Goal: Information Seeking & Learning: Learn about a topic

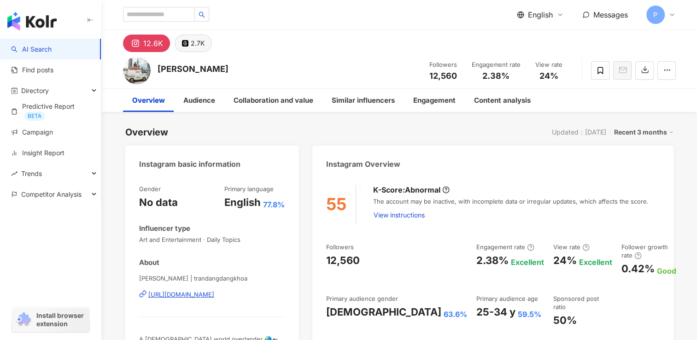
click at [189, 46] on button "2.7K" at bounding box center [193, 43] width 37 height 17
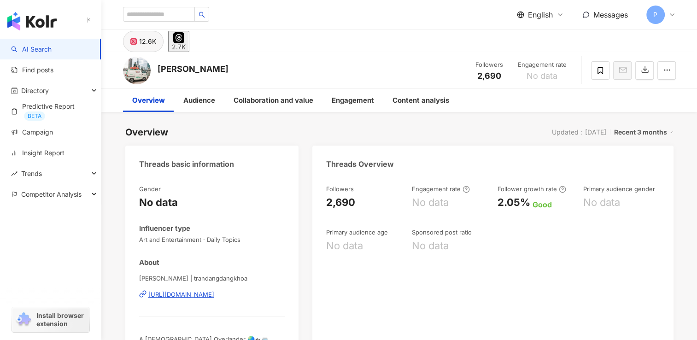
click at [151, 43] on div "12.6K" at bounding box center [147, 41] width 17 height 13
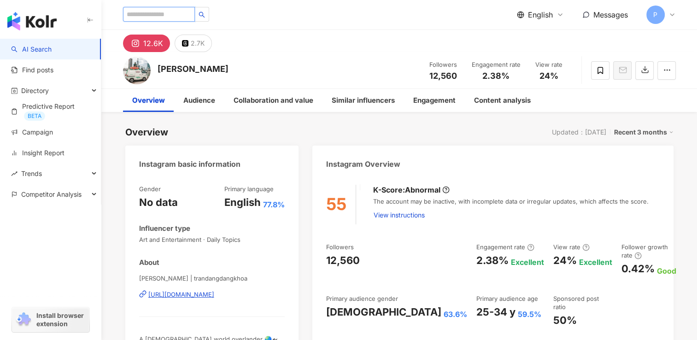
click at [162, 15] on input "search" at bounding box center [159, 14] width 72 height 15
type input "**********"
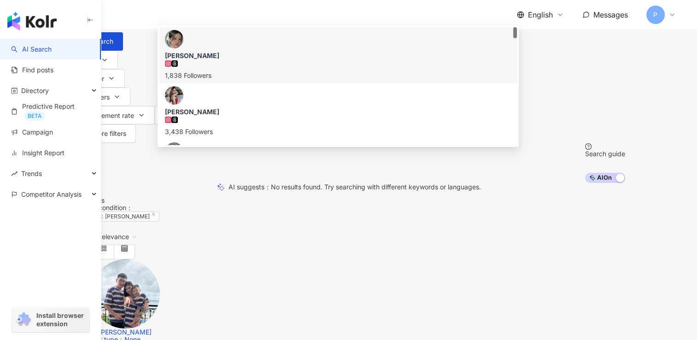
click at [299, 81] on div "1,838 Followers" at bounding box center [338, 75] width 346 height 10
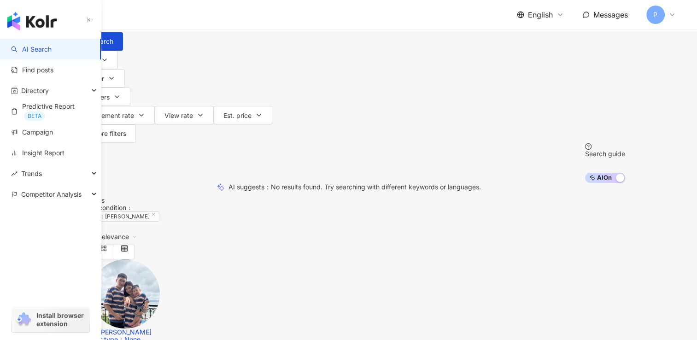
click at [586, 32] on div "Taiwan" at bounding box center [348, 24] width 553 height 15
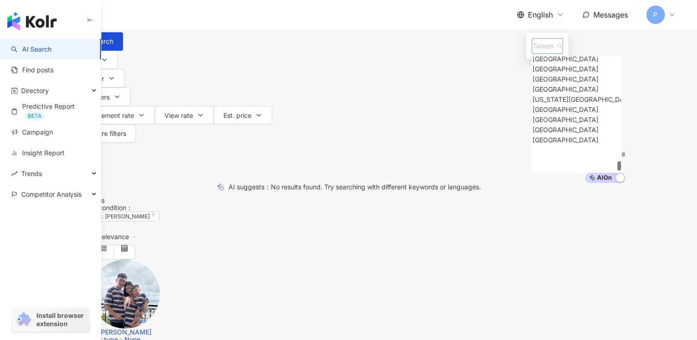
scroll to position [4165, 0]
drag, startPoint x: 612, startPoint y: 123, endPoint x: 612, endPoint y: 208, distance: 84.7
click at [617, 172] on div at bounding box center [619, 167] width 4 height 9
click at [545, 53] on span "Taiwan" at bounding box center [546, 46] width 29 height 15
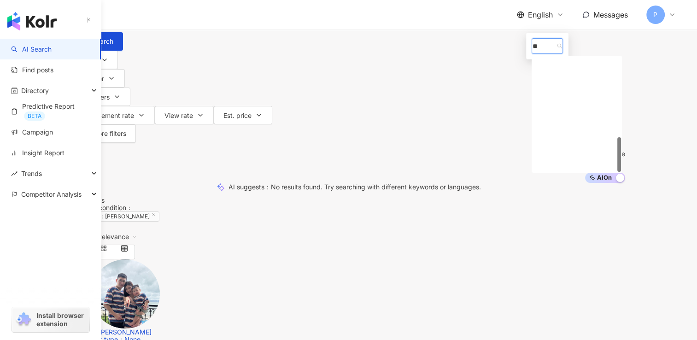
type input "***"
click at [558, 67] on div "Vietnam" at bounding box center [565, 62] width 66 height 10
click at [113, 45] on span "Search" at bounding box center [102, 41] width 21 height 7
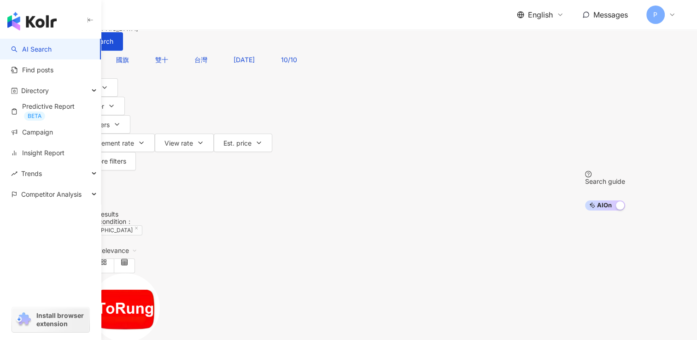
click at [218, 17] on input "search" at bounding box center [181, 8] width 75 height 17
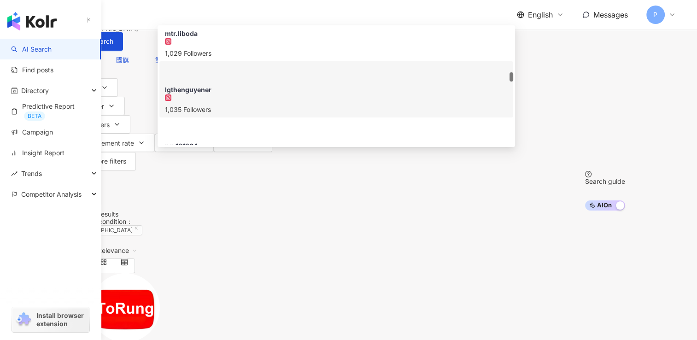
scroll to position [507, 0]
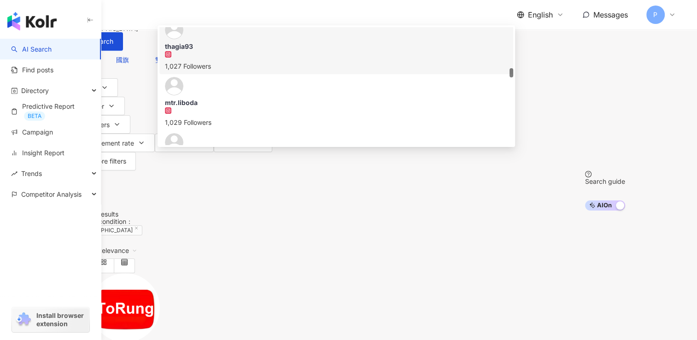
drag, startPoint x: 274, startPoint y: 55, endPoint x: 44, endPoint y: 48, distance: 230.3
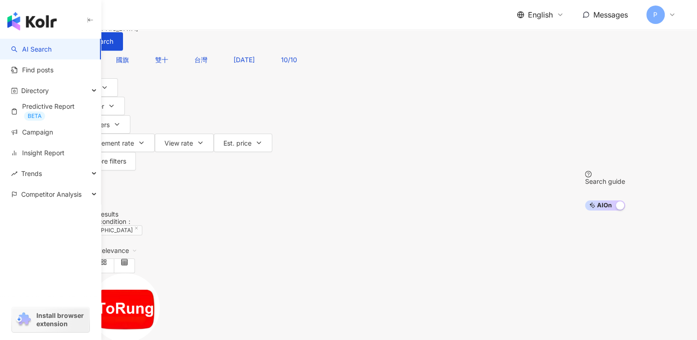
scroll to position [0, 0]
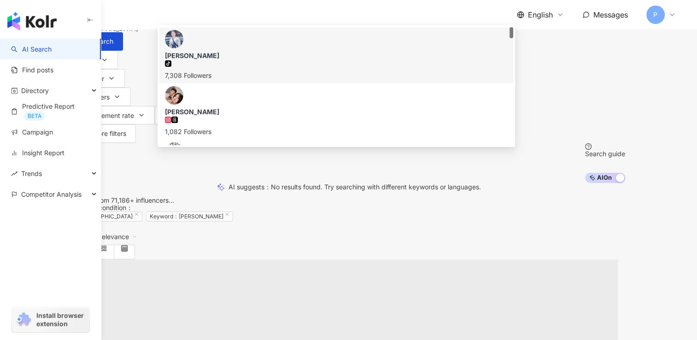
click at [218, 17] on input "*******" at bounding box center [181, 8] width 75 height 17
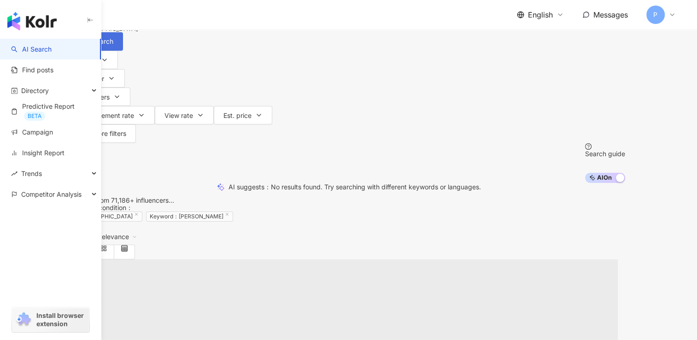
click at [113, 45] on span "Search" at bounding box center [102, 41] width 21 height 7
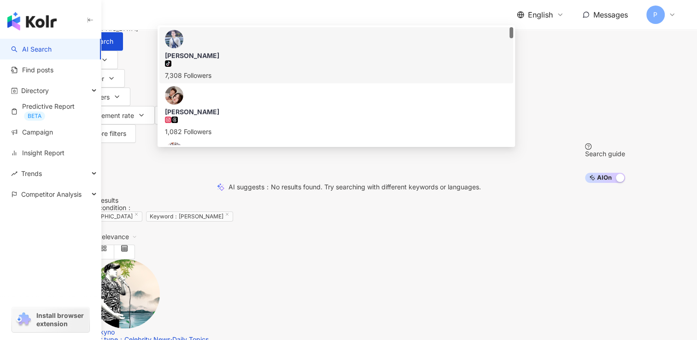
drag, startPoint x: 196, startPoint y: 54, endPoint x: 174, endPoint y: 52, distance: 22.2
click at [174, 51] on div "All platforms ******* Vietnam Search 60d246ec-e5bc-4aef-a3fe-973822a5ee3f acabb…" at bounding box center [348, 25] width 553 height 51
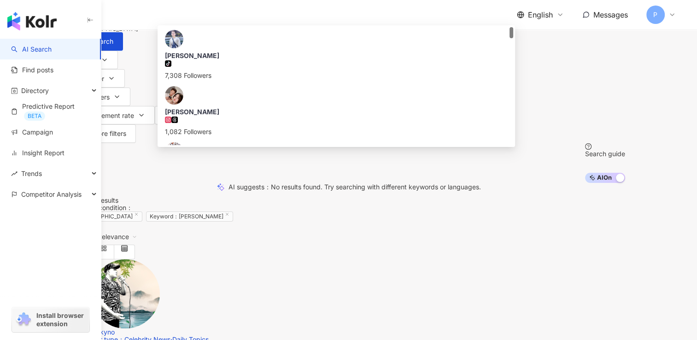
type input "*******"
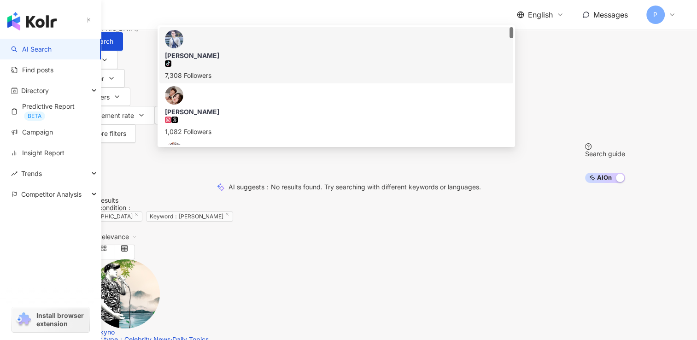
click at [315, 81] on div "tiktok-icon 7,308 Followers" at bounding box center [336, 70] width 343 height 20
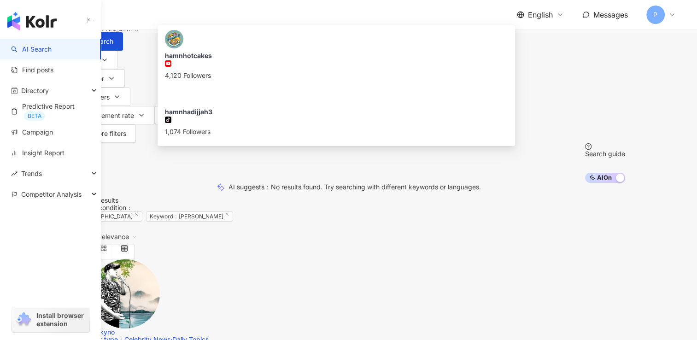
type input "******"
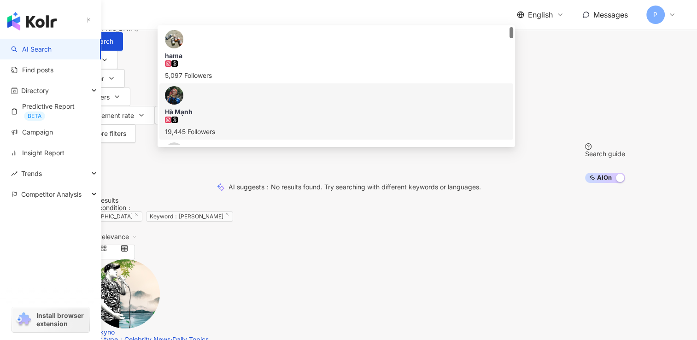
click at [337, 119] on div "19,445 Followers" at bounding box center [336, 127] width 343 height 20
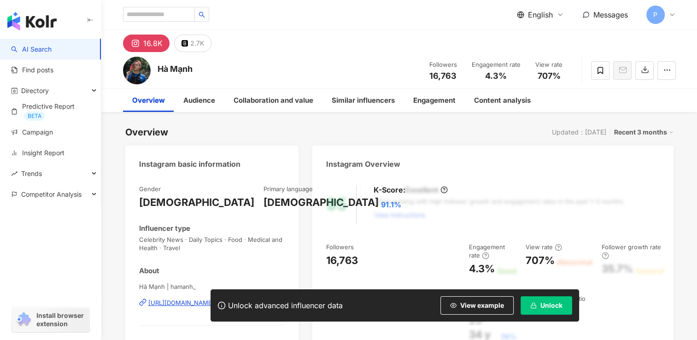
click at [535, 303] on icon "button" at bounding box center [533, 305] width 6 height 6
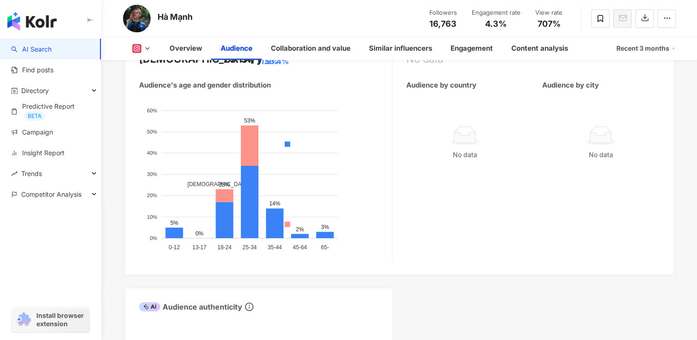
scroll to position [829, 0]
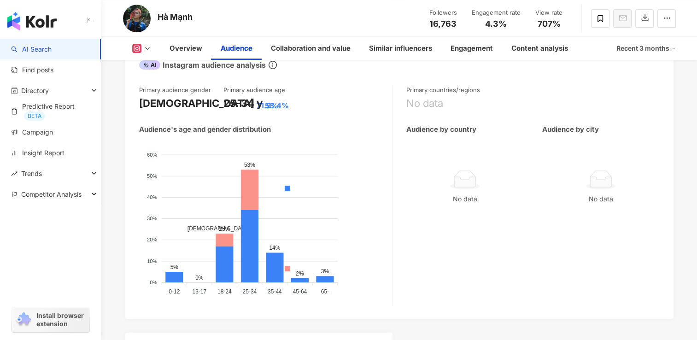
click at [152, 44] on button at bounding box center [141, 48] width 37 height 9
click at [154, 70] on button "Instagram" at bounding box center [155, 65] width 55 height 13
click at [147, 49] on polyline at bounding box center [148, 48] width 4 height 2
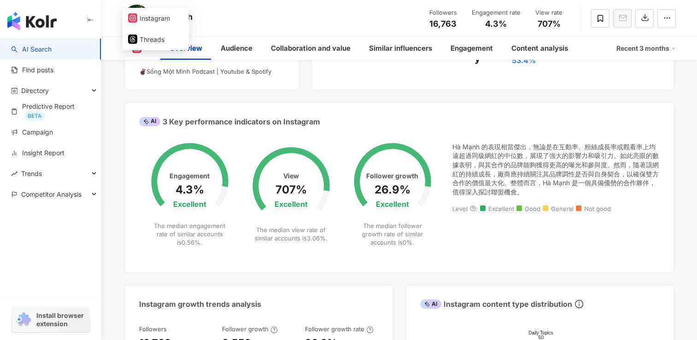
scroll to position [0, 0]
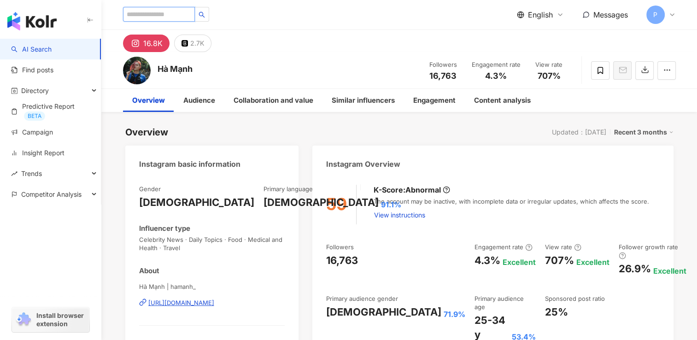
click at [169, 18] on input "search" at bounding box center [159, 14] width 72 height 15
type input "********"
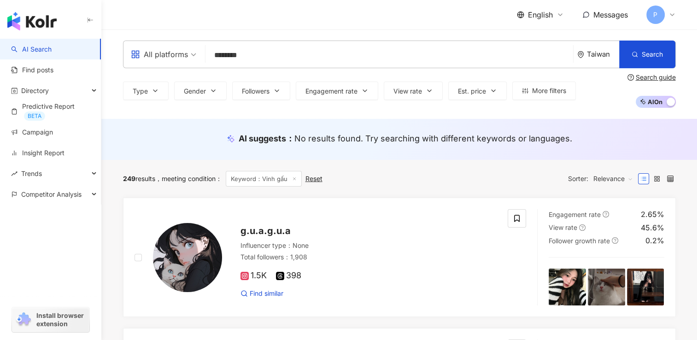
click at [587, 54] on div "Taiwan" at bounding box center [603, 54] width 32 height 8
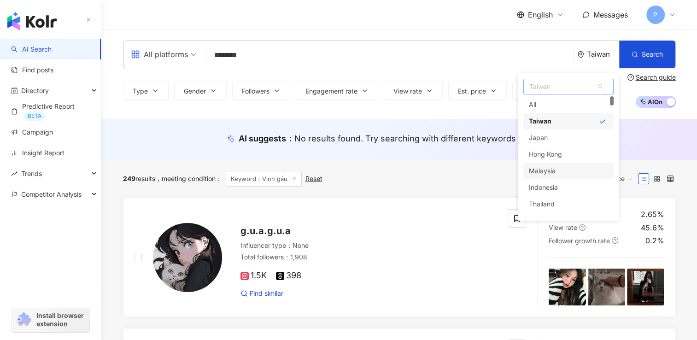
scroll to position [46, 0]
click at [562, 91] on span "Taiwan" at bounding box center [568, 86] width 89 height 15
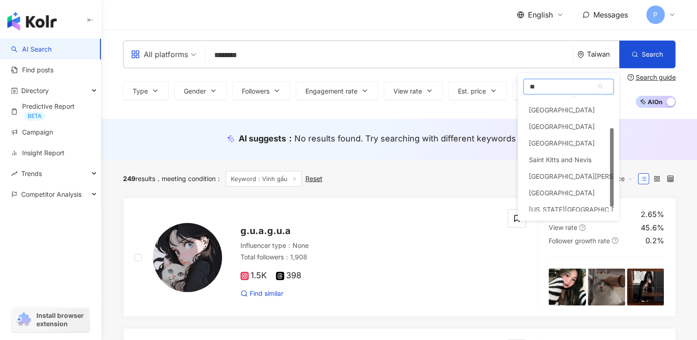
type input "***"
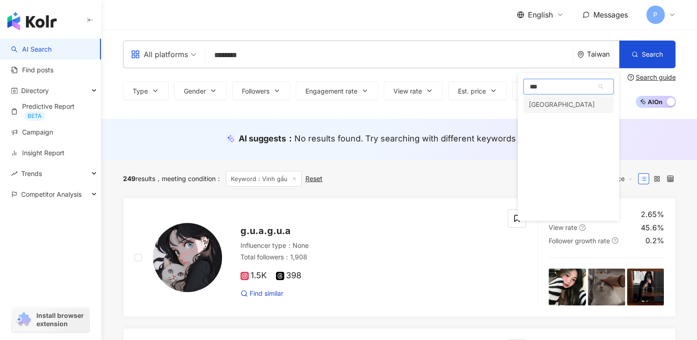
scroll to position [0, 0]
click at [560, 107] on div "Vietnam" at bounding box center [568, 104] width 90 height 17
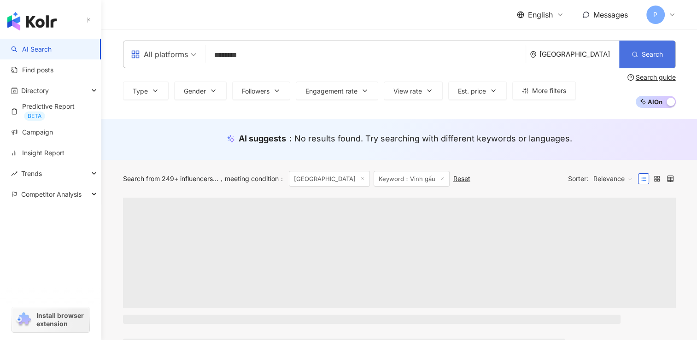
click at [636, 56] on icon "button" at bounding box center [634, 54] width 6 height 6
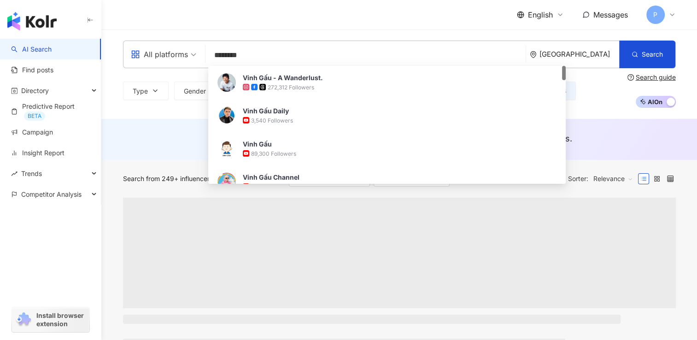
click at [128, 110] on div "All platforms ******** Vietnam Search f31210b2-7465-43cf-9777-d3ae04f183aa Vinh…" at bounding box center [398, 73] width 595 height 89
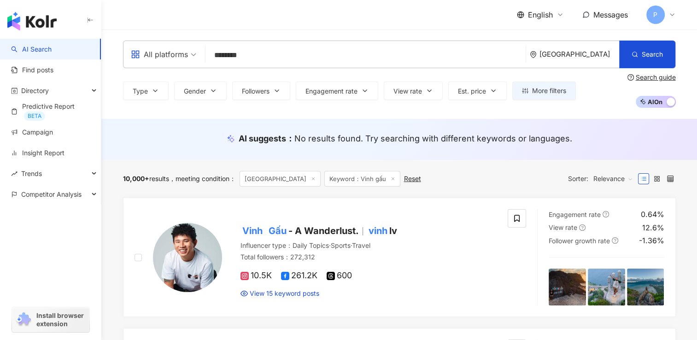
scroll to position [92, 0]
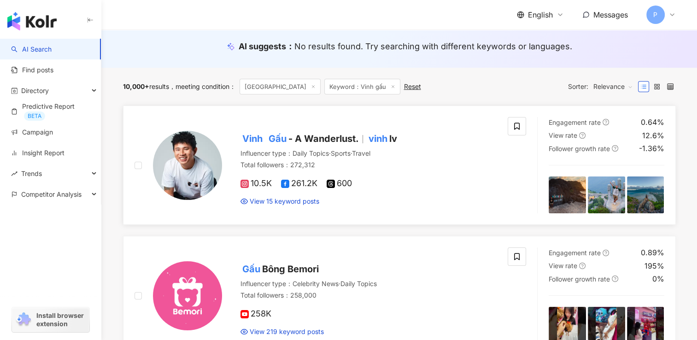
click at [332, 136] on span "- A Wanderlust." at bounding box center [323, 138] width 70 height 11
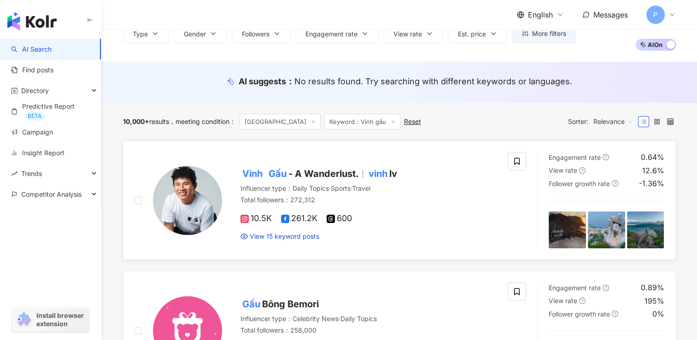
scroll to position [0, 0]
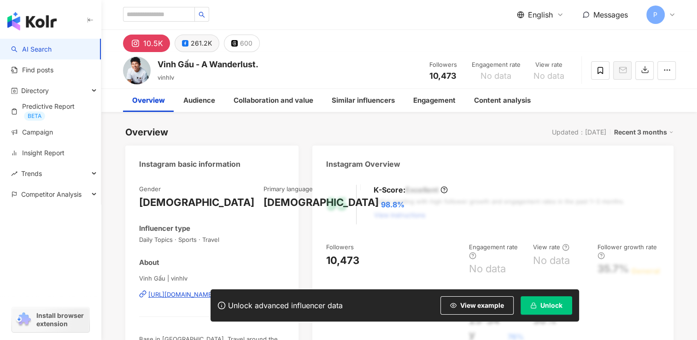
click at [209, 44] on div "261.2K" at bounding box center [201, 43] width 21 height 13
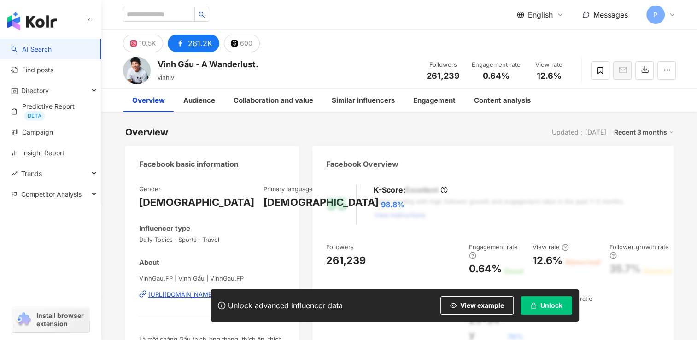
click at [534, 297] on button "Unlock" at bounding box center [546, 305] width 52 height 18
click at [536, 309] on button "Unlock" at bounding box center [546, 305] width 52 height 18
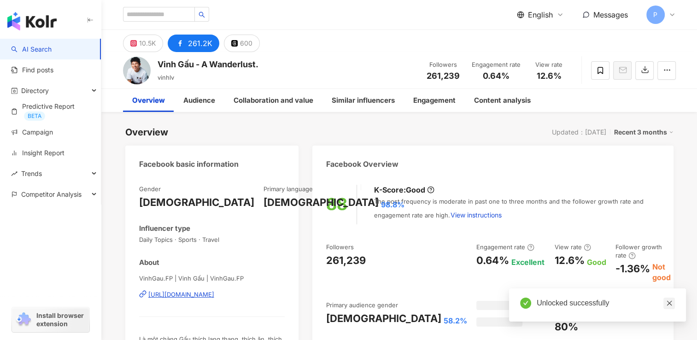
click at [671, 304] on icon "close" at bounding box center [669, 303] width 6 height 6
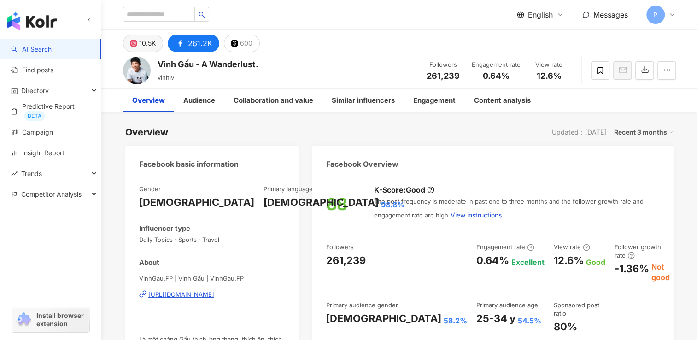
click at [149, 42] on div "10.5K" at bounding box center [147, 43] width 17 height 13
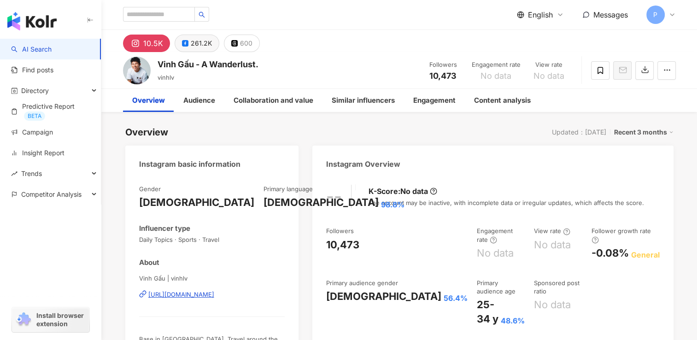
click at [200, 45] on div "261.2K" at bounding box center [201, 43] width 21 height 13
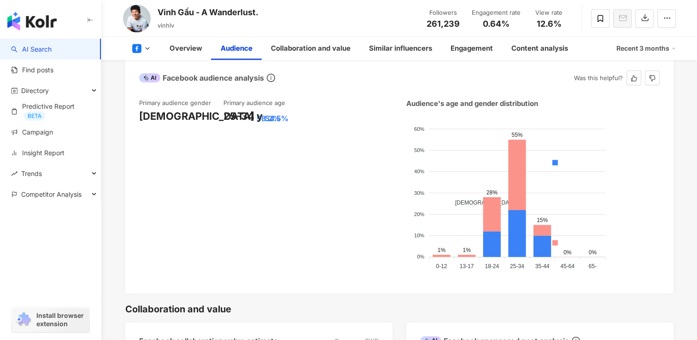
scroll to position [875, 0]
